Goal: Navigation & Orientation: Find specific page/section

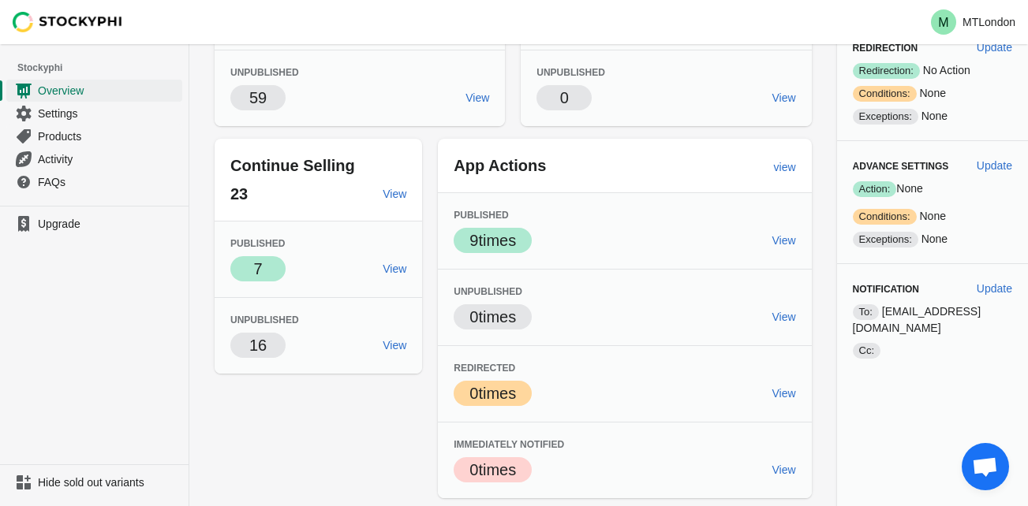
scroll to position [347, 0]
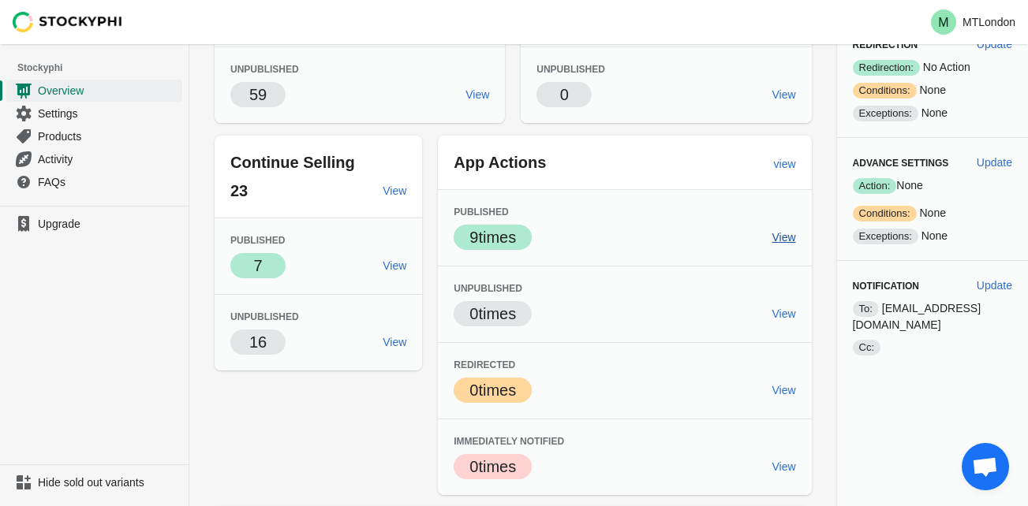
click at [778, 235] on span "View" at bounding box center [784, 237] width 24 height 13
click at [392, 263] on span "View" at bounding box center [395, 266] width 24 height 13
click at [398, 340] on span "View" at bounding box center [395, 342] width 24 height 13
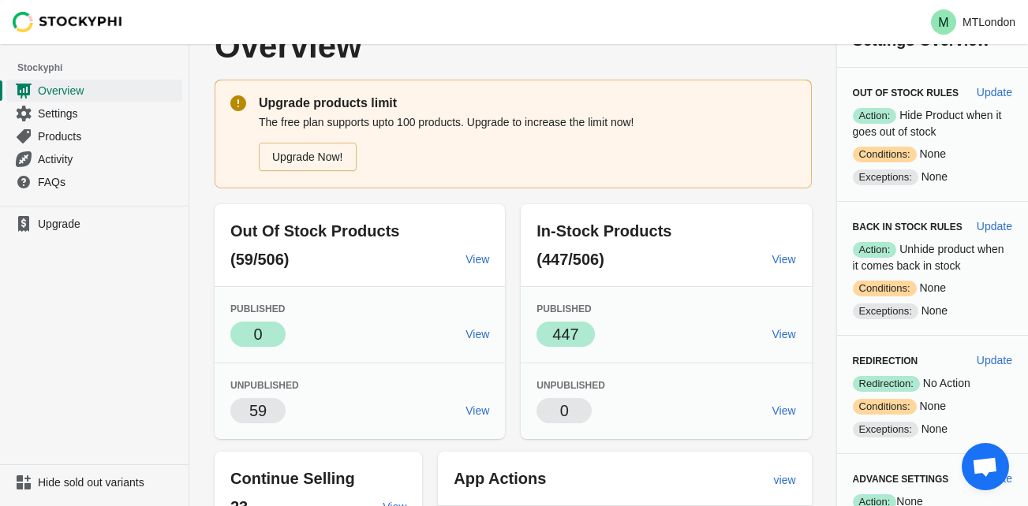
scroll to position [0, 0]
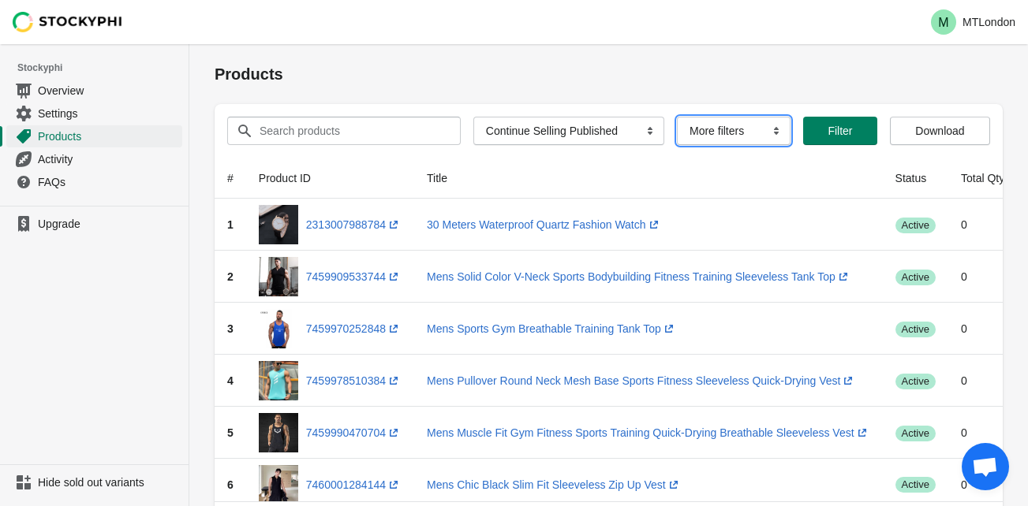
click at [772, 133] on select "More filters Delayed product hide" at bounding box center [734, 131] width 114 height 28
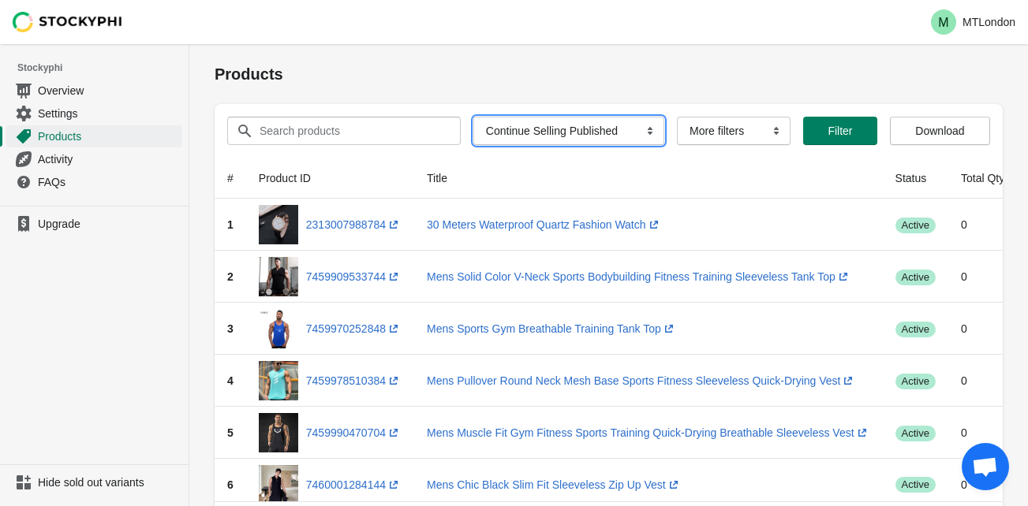
click at [639, 132] on select "All Products InStock InStock Published InStock Un-Published OOS OOS Published O…" at bounding box center [568, 131] width 191 height 28
